Goal: Find specific page/section: Locate a particular part of the current website

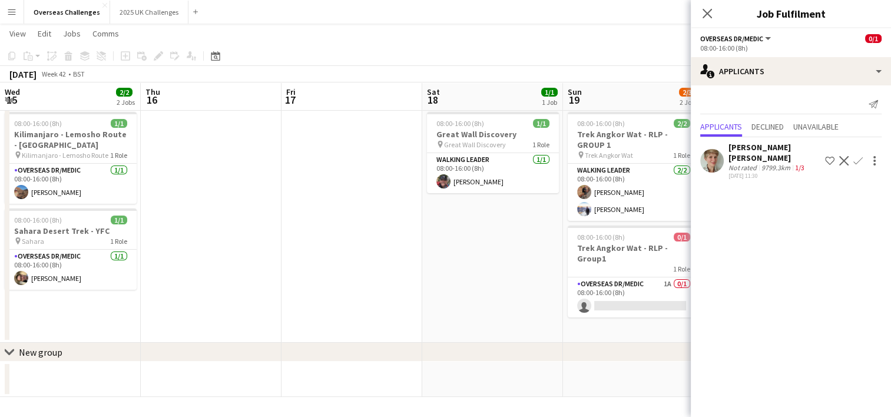
scroll to position [0, 286]
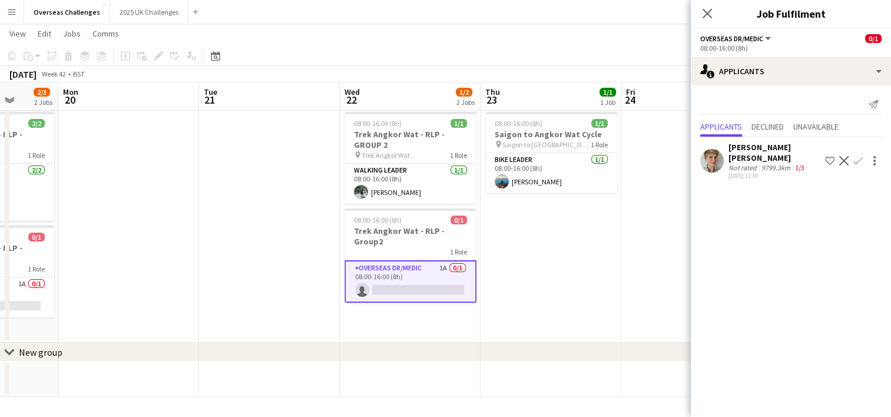
drag, startPoint x: 503, startPoint y: 250, endPoint x: 144, endPoint y: 221, distance: 360.2
click at [144, 221] on app-calendar-viewport "Fri 17 Sat 18 1/1 1 Job Sun 19 2/3 2 Jobs Mon 20 Tue 21 Wed 22 1/2 2 Jobs Thu 2…" at bounding box center [445, 209] width 891 height 376
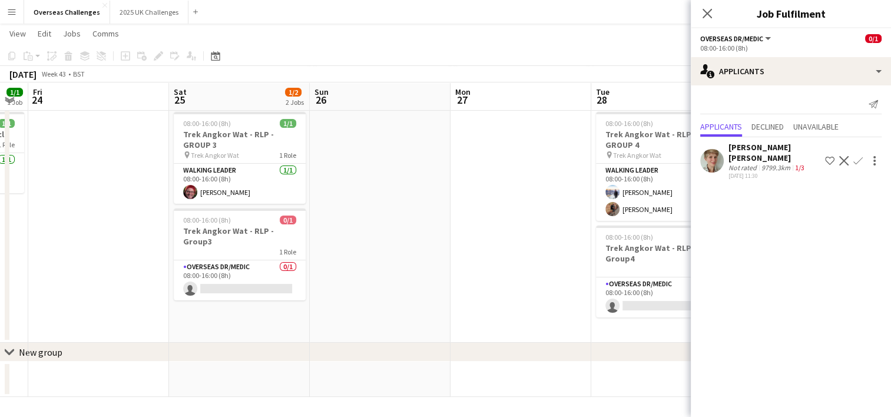
drag, startPoint x: 260, startPoint y: 267, endPoint x: 24, endPoint y: 267, distance: 236.0
click at [24, 267] on app-calendar-viewport "Tue 21 Wed 22 1/2 2 Jobs Thu 23 1/1 1 Job Fri 24 Sat 25 1/2 2 Jobs Sun 26 Mon 2…" at bounding box center [445, 209] width 891 height 376
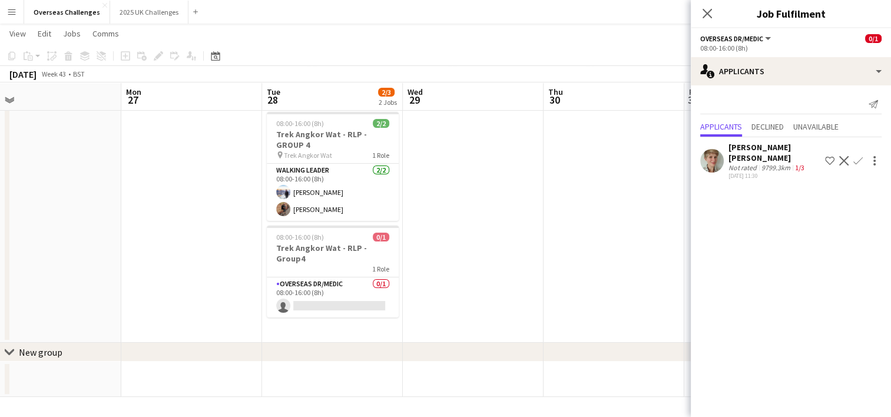
scroll to position [0, 490]
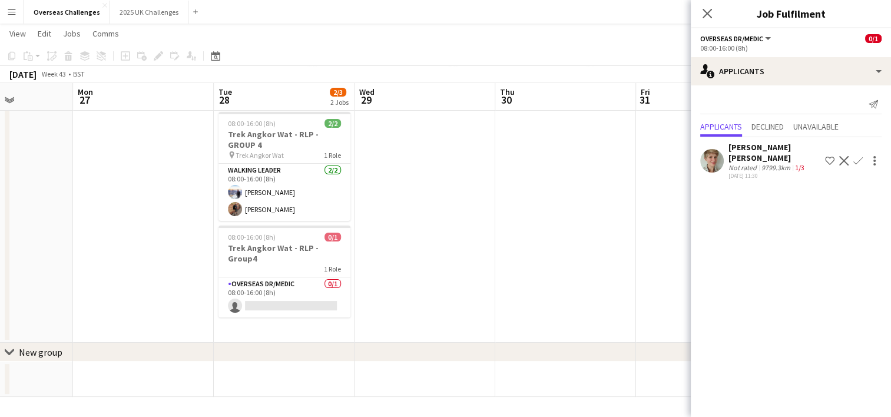
drag, startPoint x: 469, startPoint y: 264, endPoint x: 92, endPoint y: 262, distance: 376.7
click at [92, 262] on app-calendar-viewport "Thu 23 1/1 1 Job Fri 24 Sat 25 1/2 2 Jobs Sun 26 Mon 27 Tue 28 2/3 2 Jobs Wed 2…" at bounding box center [445, 209] width 891 height 376
click at [477, 241] on app-date-cell at bounding box center [424, 224] width 141 height 235
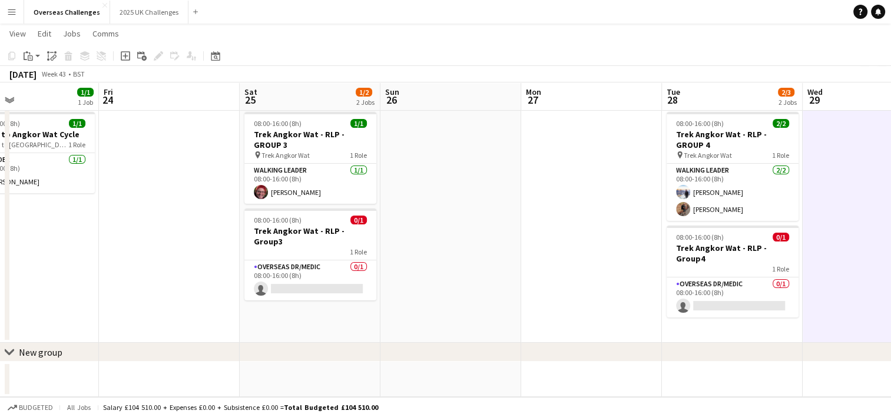
scroll to position [0, 252]
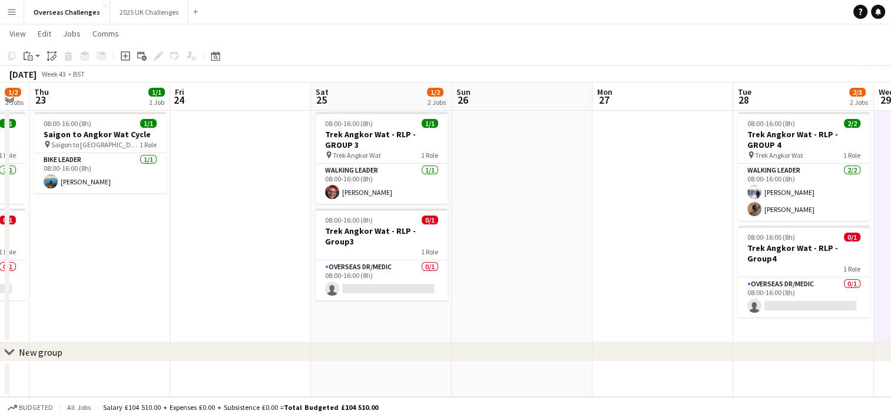
drag, startPoint x: 101, startPoint y: 237, endPoint x: 620, endPoint y: 245, distance: 519.2
click at [620, 245] on app-calendar-viewport "Tue 21 Wed 22 1/2 2 Jobs Thu 23 1/1 1 Job Fri 24 Sat 25 1/2 2 Jobs Sun 26 Mon 2…" at bounding box center [445, 209] width 891 height 376
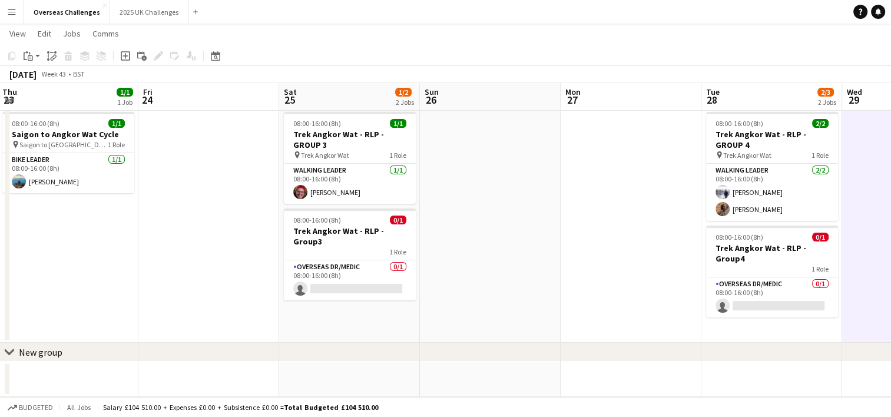
scroll to position [0, 261]
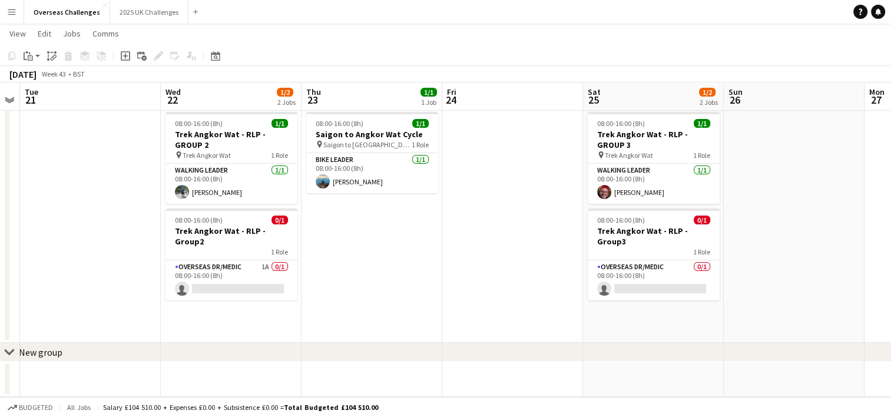
drag, startPoint x: 195, startPoint y: 275, endPoint x: 467, endPoint y: 275, distance: 271.3
click at [467, 275] on app-calendar-viewport "Sun 19 2/3 2 Jobs Mon 20 Tue 21 Wed 22 1/2 2 Jobs Thu 23 1/1 1 Job Fri 24 Sat 2…" at bounding box center [445, 209] width 891 height 376
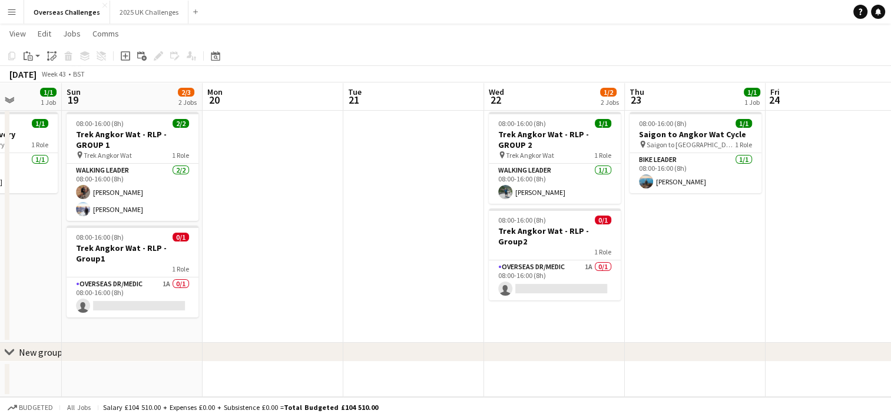
scroll to position [0, 357]
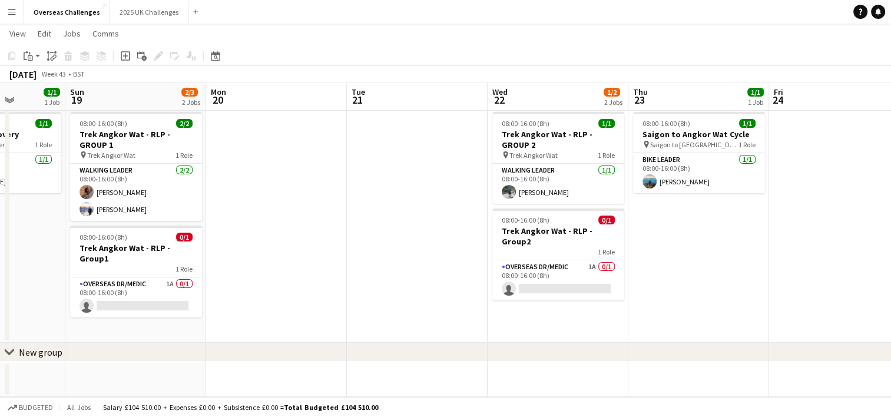
drag, startPoint x: 141, startPoint y: 298, endPoint x: 468, endPoint y: 297, distance: 326.7
click at [468, 297] on app-calendar-viewport "Thu 16 Fri 17 Sat 18 1/1 1 Job Sun 19 2/3 2 Jobs Mon 20 Tue 21 Wed 22 1/2 2 Job…" at bounding box center [445, 209] width 891 height 376
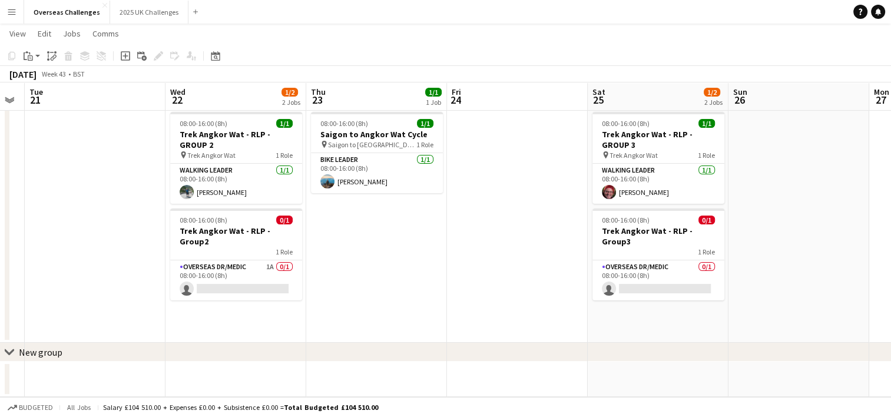
scroll to position [0, 365]
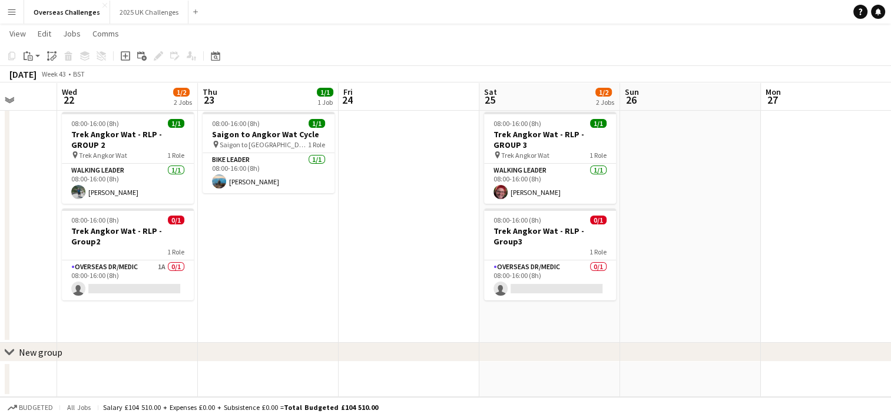
drag, startPoint x: 737, startPoint y: 286, endPoint x: 307, endPoint y: 340, distance: 433.7
click at [307, 340] on app-calendar-viewport "Sun 19 2/3 2 Jobs Mon 20 Tue 21 Wed 22 1/2 2 Jobs Thu 23 1/1 1 Job Fri 24 Sat 2…" at bounding box center [445, 209] width 891 height 376
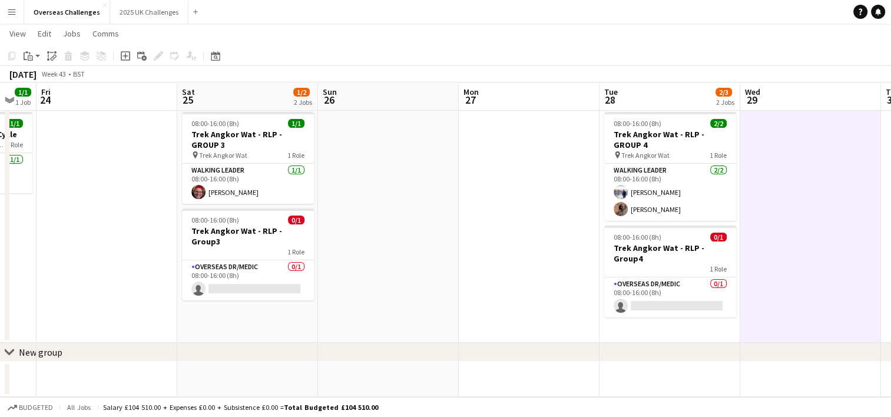
scroll to position [0, 450]
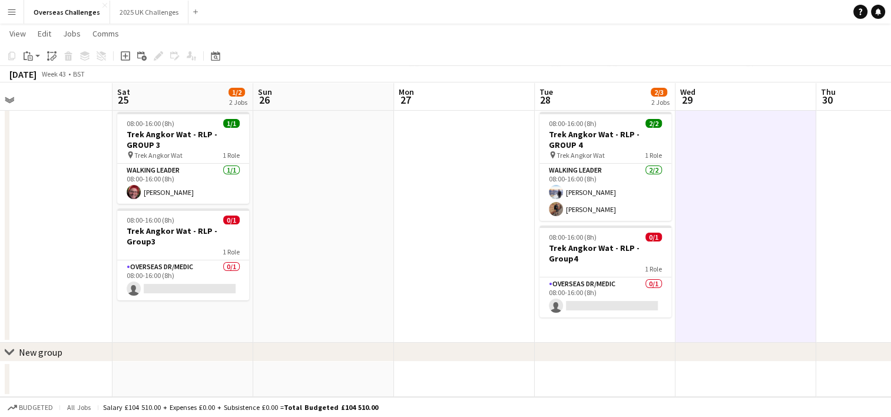
drag, startPoint x: 407, startPoint y: 221, endPoint x: -44, endPoint y: 217, distance: 450.3
click at [0, 217] on html "Menu Boards Boards Boards All jobs Status Workforce Workforce My Workforce Recr…" at bounding box center [445, 195] width 891 height 441
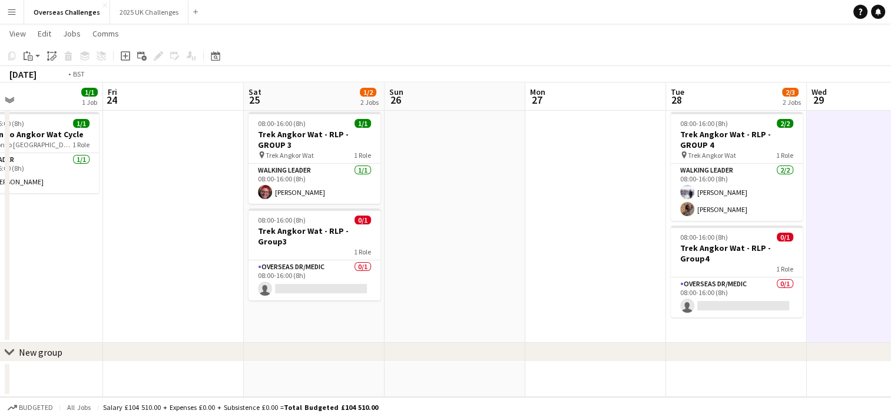
scroll to position [0, 254]
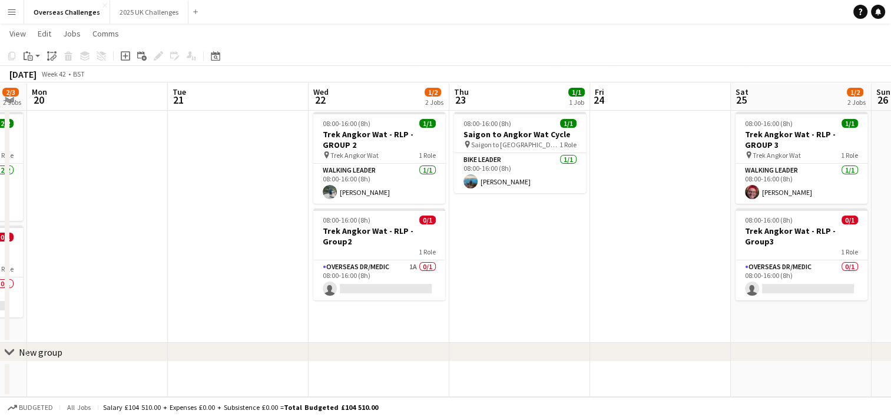
drag, startPoint x: 39, startPoint y: 215, endPoint x: 657, endPoint y: 215, distance: 618.0
click at [657, 215] on app-calendar-viewport "Sat 18 1/1 1 Job Sun 19 2/3 2 Jobs Mon 20 Tue 21 Wed 22 1/2 2 Jobs Thu 23 1/1 1…" at bounding box center [445, 209] width 891 height 376
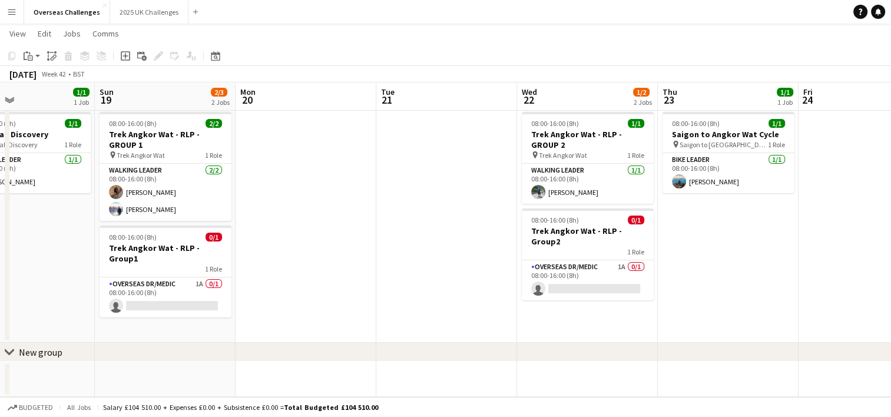
scroll to position [0, 275]
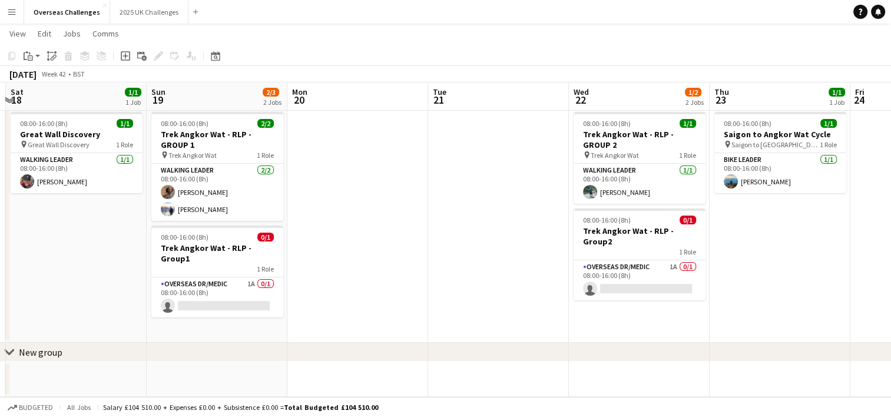
drag, startPoint x: 218, startPoint y: 272, endPoint x: 479, endPoint y: 271, distance: 260.8
click at [479, 271] on app-calendar-viewport "Thu 16 Fri 17 Sat 18 1/1 1 Job Sun 19 2/3 2 Jobs Mon 20 Tue 21 Wed 22 1/2 2 Job…" at bounding box center [445, 209] width 891 height 376
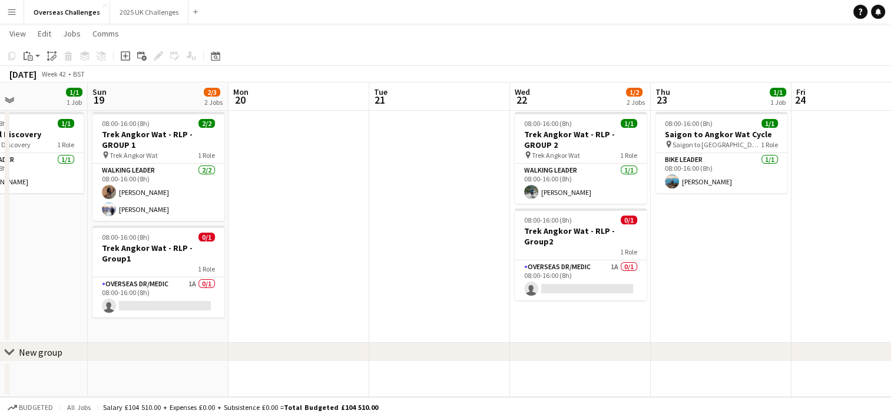
scroll to position [0, 346]
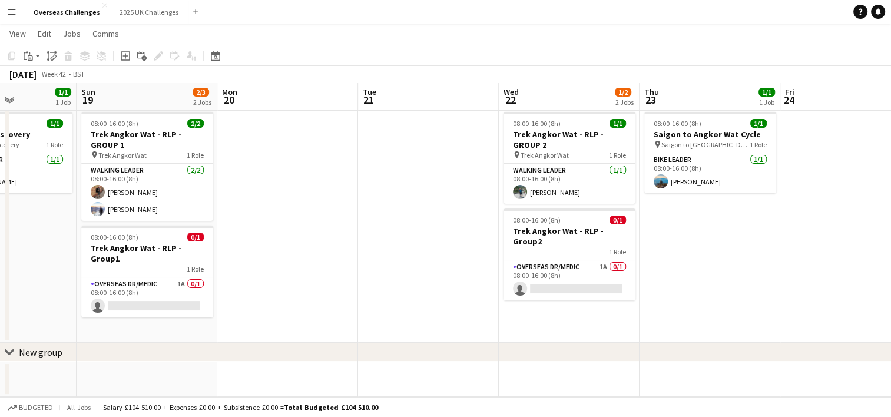
drag, startPoint x: 458, startPoint y: 266, endPoint x: 388, endPoint y: 267, distance: 70.0
click at [388, 267] on app-calendar-viewport "Thu 16 Fri 17 Sat 18 1/1 1 Job Sun 19 2/3 2 Jobs Mon 20 Tue 21 Wed 22 1/2 2 Job…" at bounding box center [445, 209] width 891 height 376
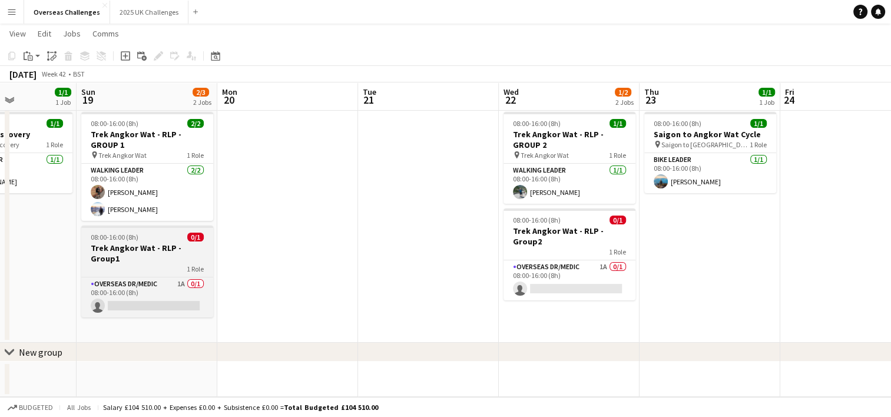
click at [145, 248] on h3 "Trek Angkor Wat - RLP - Group1" at bounding box center [147, 253] width 132 height 21
